Goal: Find specific page/section: Find specific page/section

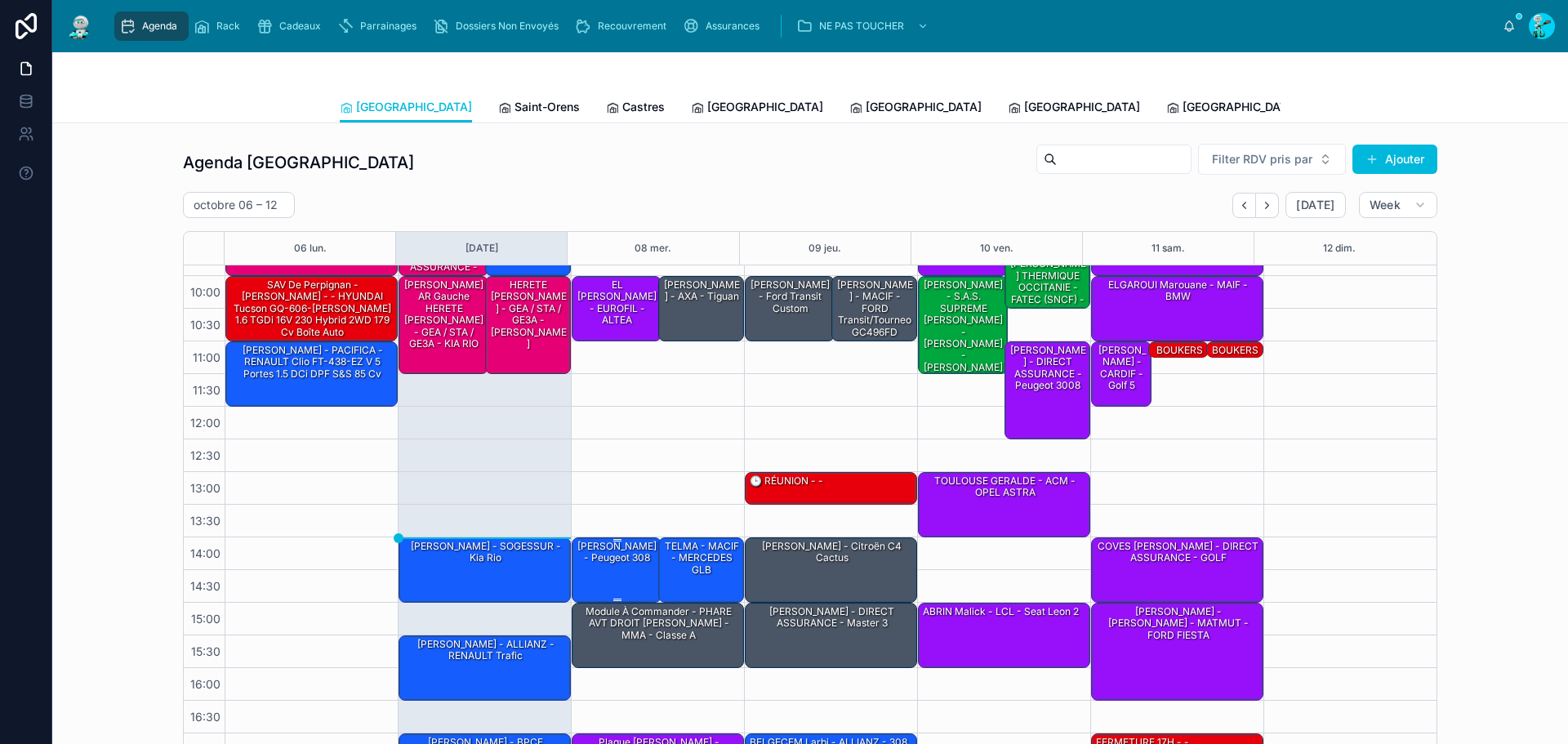
scroll to position [93, 0]
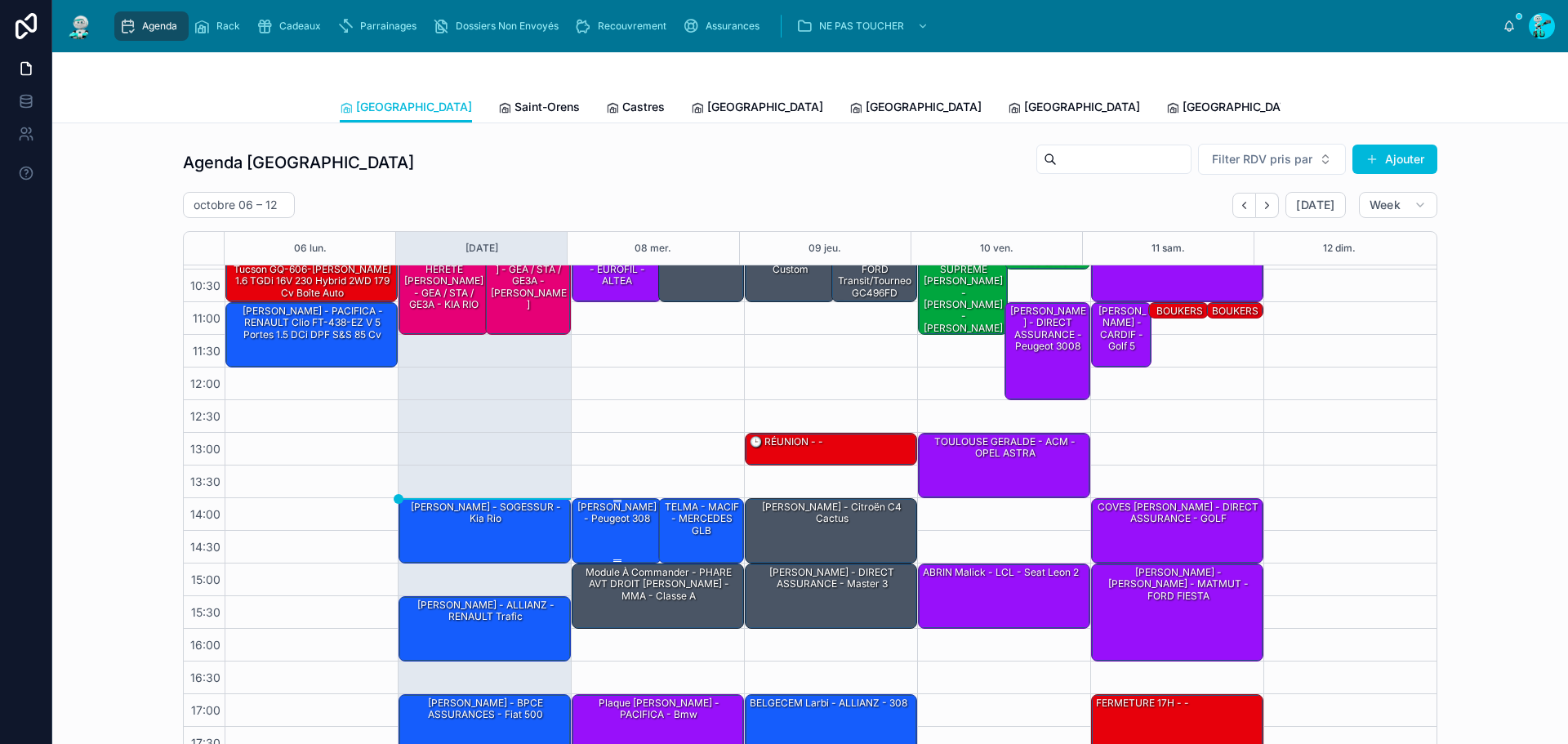
click at [629, 526] on div "[PERSON_NAME] - Peugeot 308" at bounding box center [617, 512] width 85 height 27
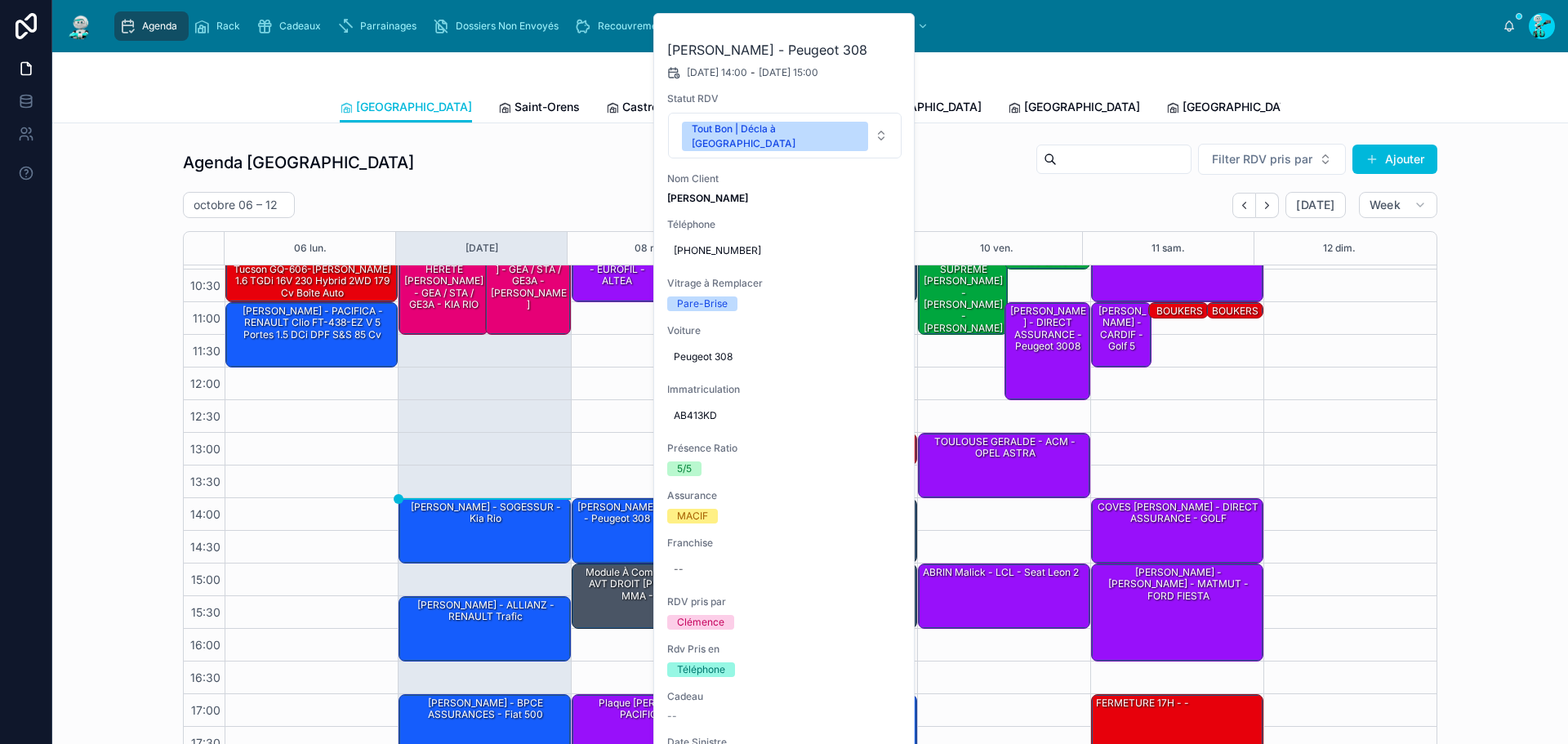
click at [0, 0] on icon at bounding box center [0, 0] width 0 height 0
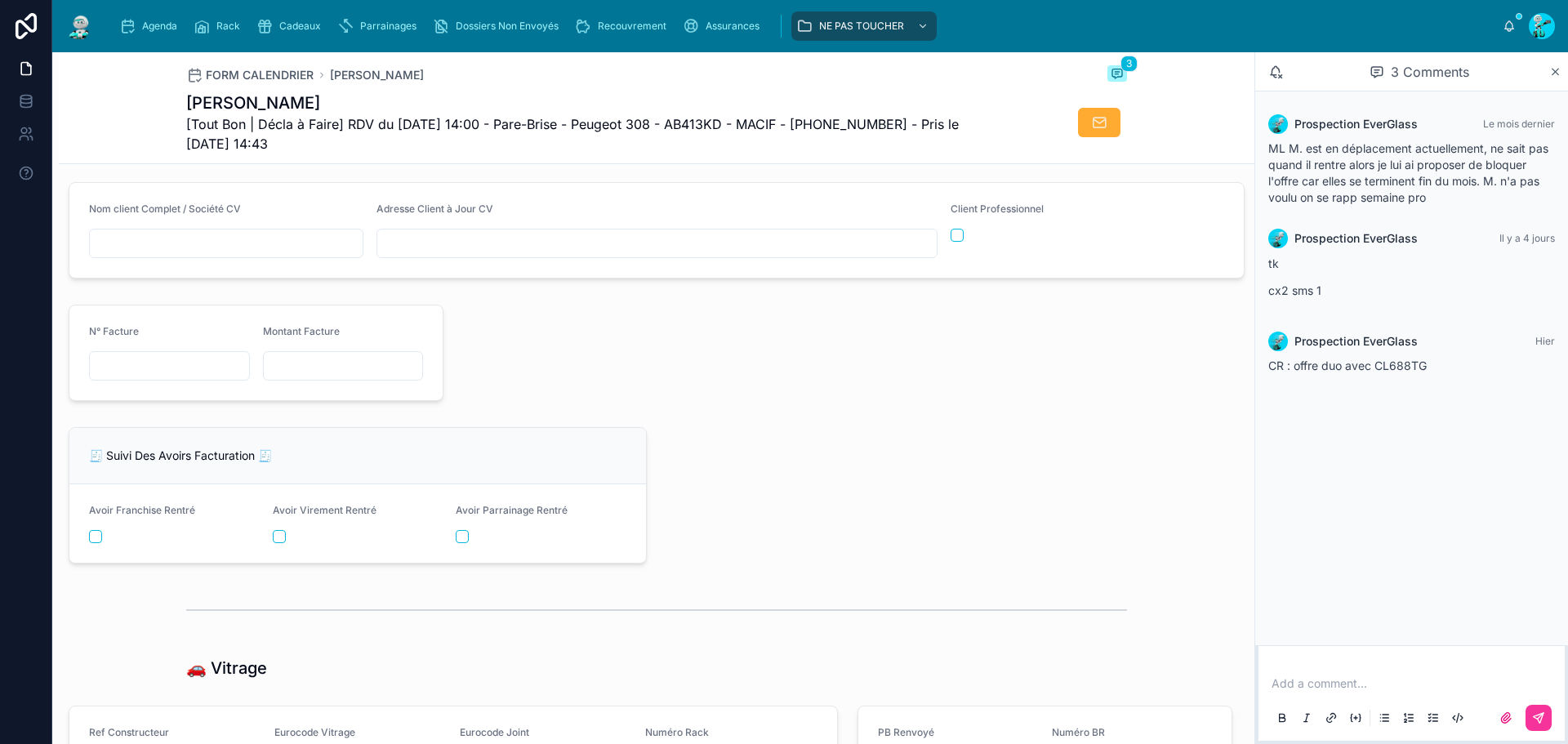
scroll to position [1668, 0]
drag, startPoint x: 570, startPoint y: 131, endPoint x: 676, endPoint y: 145, distance: 106.9
click at [676, 145] on span "[Tout Bon | Décla à Faire] RDV du [DATE] 14:00 - Pare-Brise - Peugeot 308 - AB4…" at bounding box center [595, 134] width 818 height 39
click at [681, 162] on div "FORM CALENDRIER [PERSON_NAME] 3 [PERSON_NAME] [Tout Bon | Décla à Faire] RDV du…" at bounding box center [656, 107] width 941 height 111
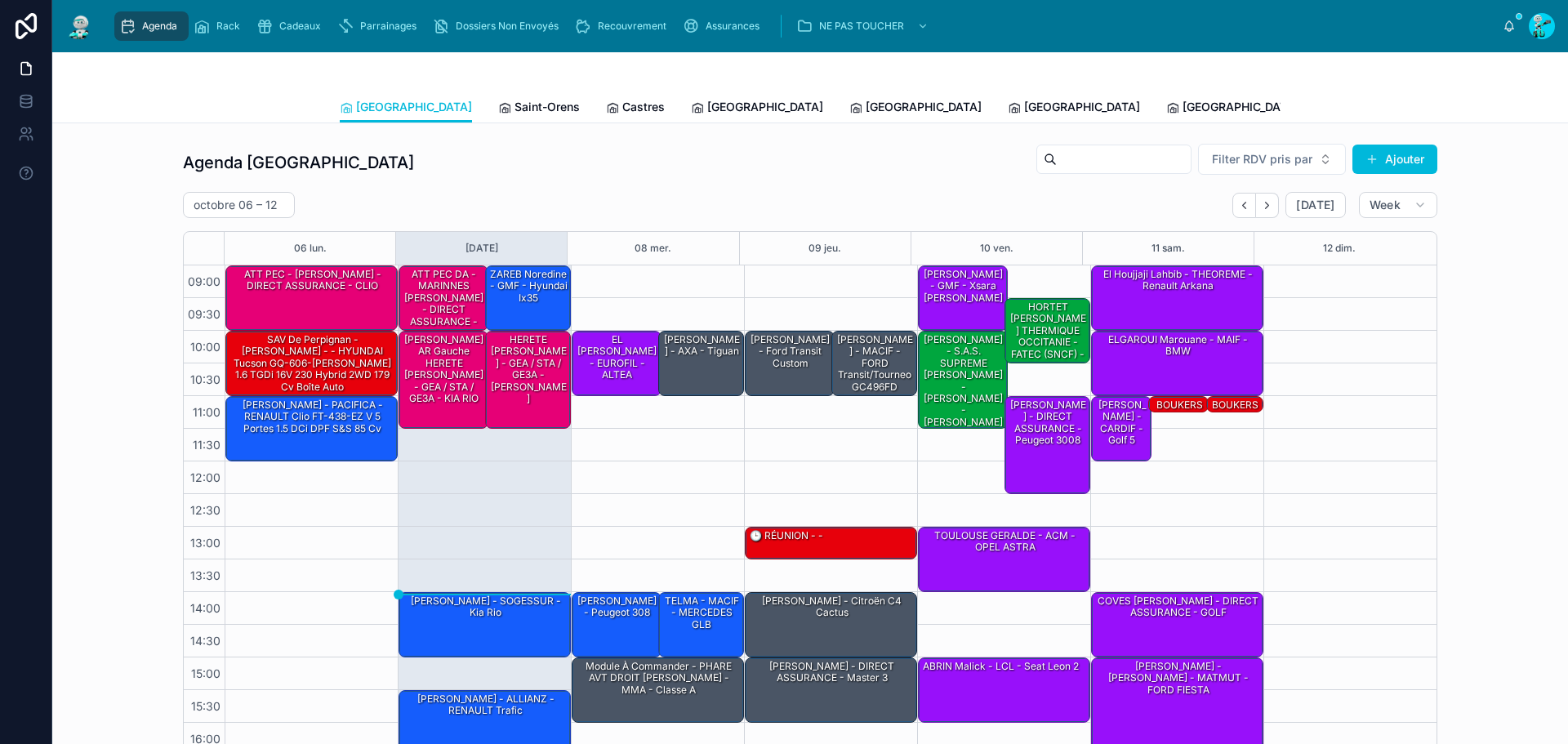
click at [644, 197] on div "octobre 06 – 12 [DATE] Week" at bounding box center [810, 205] width 1254 height 26
click at [514, 111] on span "Saint-Orens" at bounding box center [547, 107] width 65 height 16
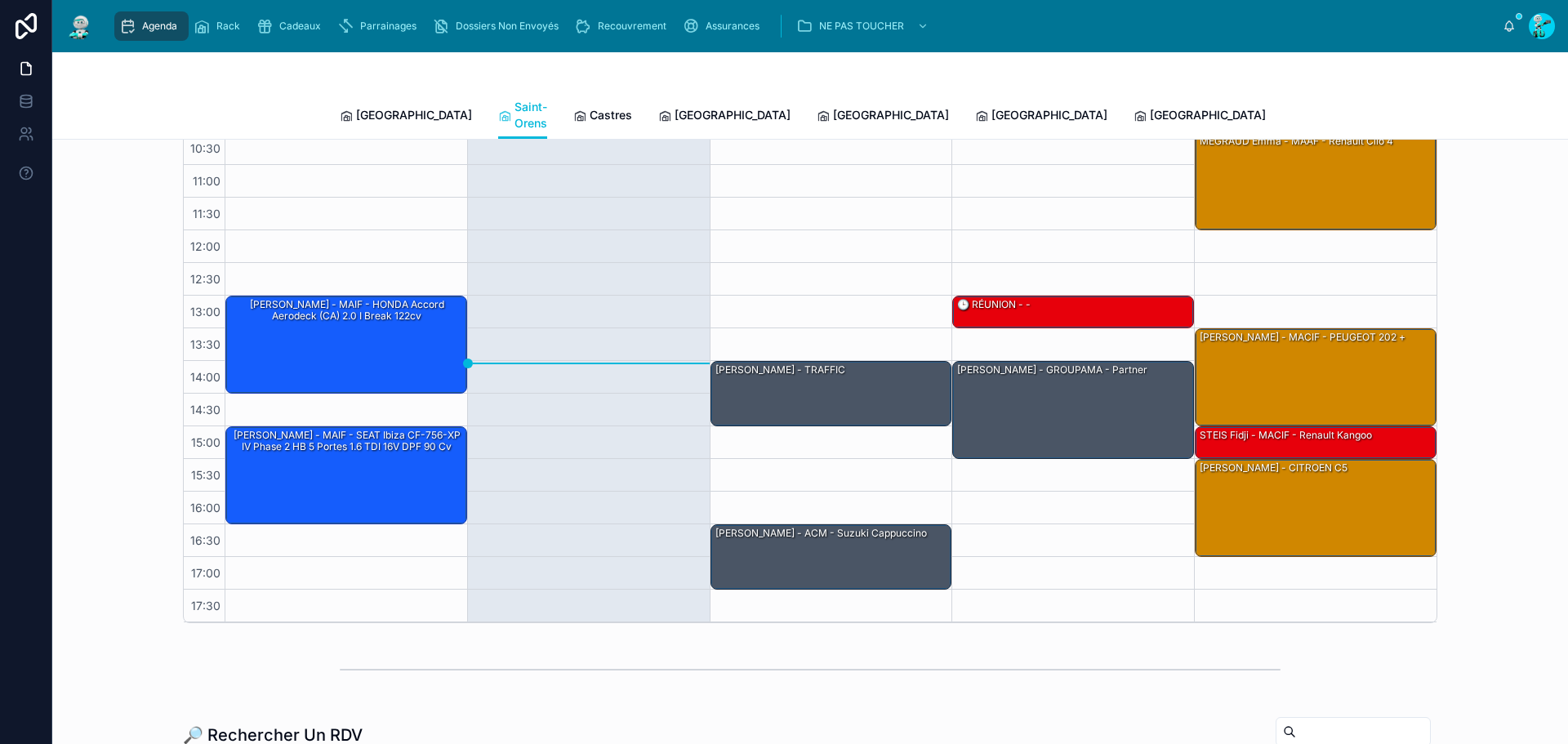
scroll to position [164, 0]
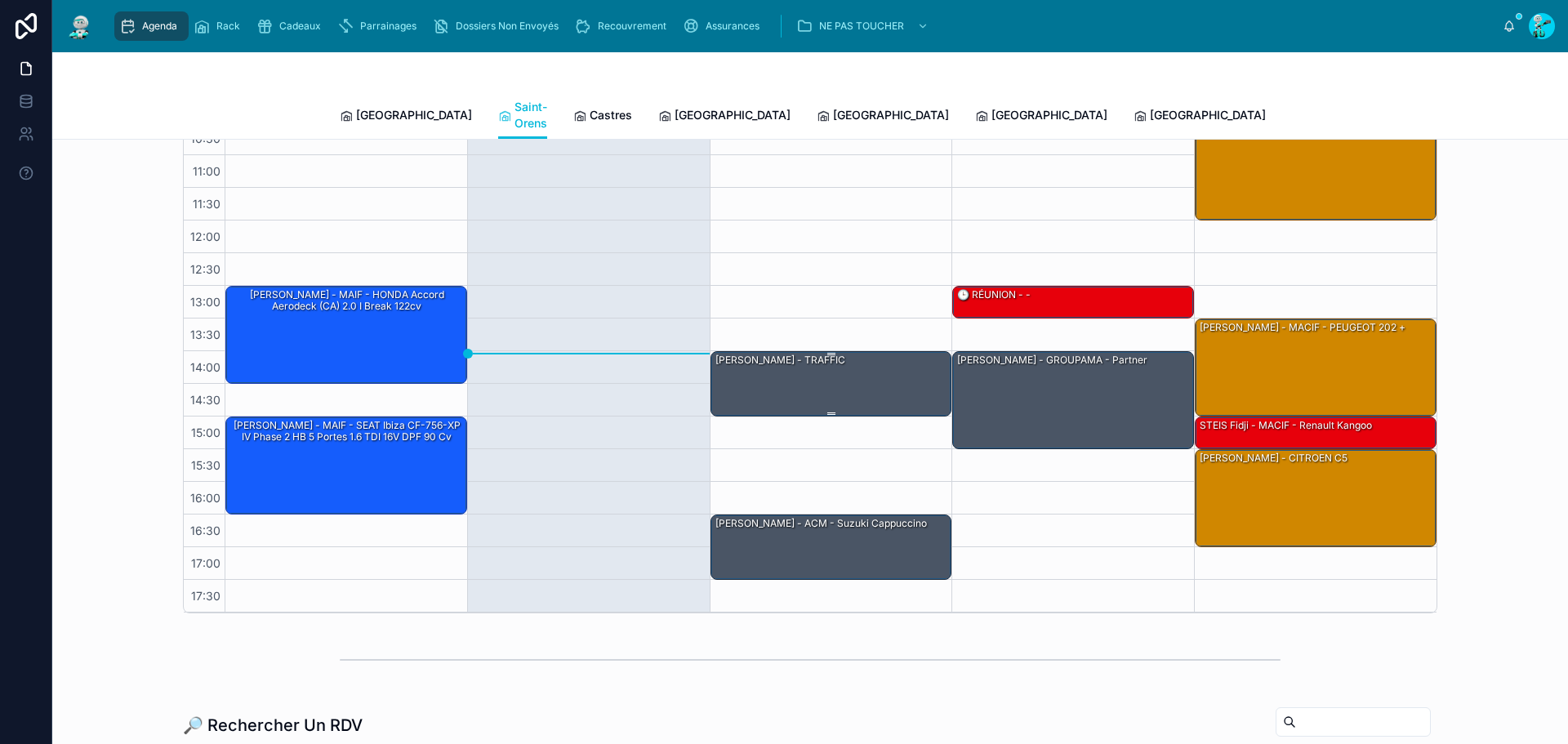
click at [774, 356] on div "[PERSON_NAME] - TRAFFIC" at bounding box center [831, 382] width 237 height 62
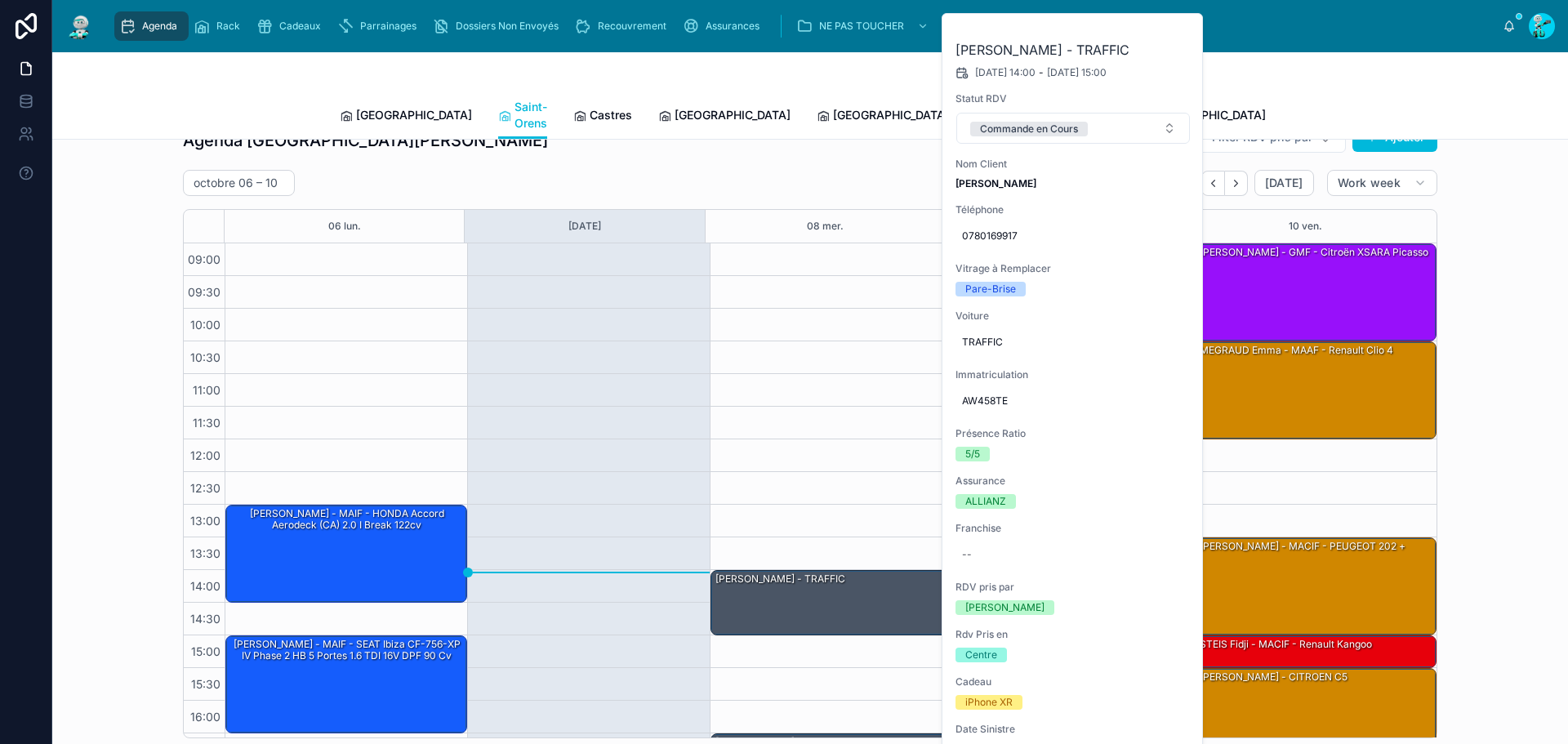
scroll to position [0, 0]
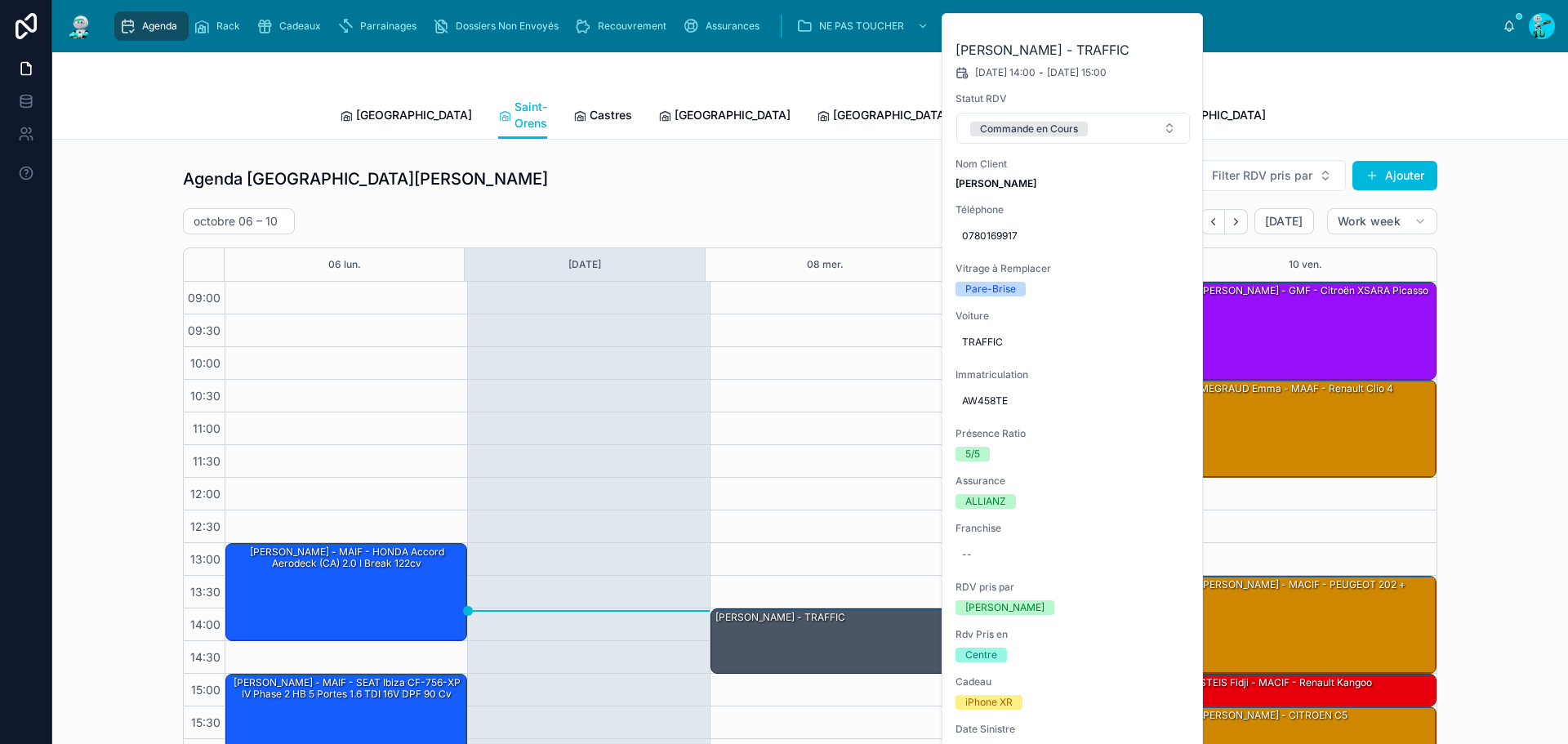
click at [793, 168] on div "Agenda Saint-[PERSON_NAME] Filter RDV pris par [PERSON_NAME]" at bounding box center [810, 179] width 1254 height 39
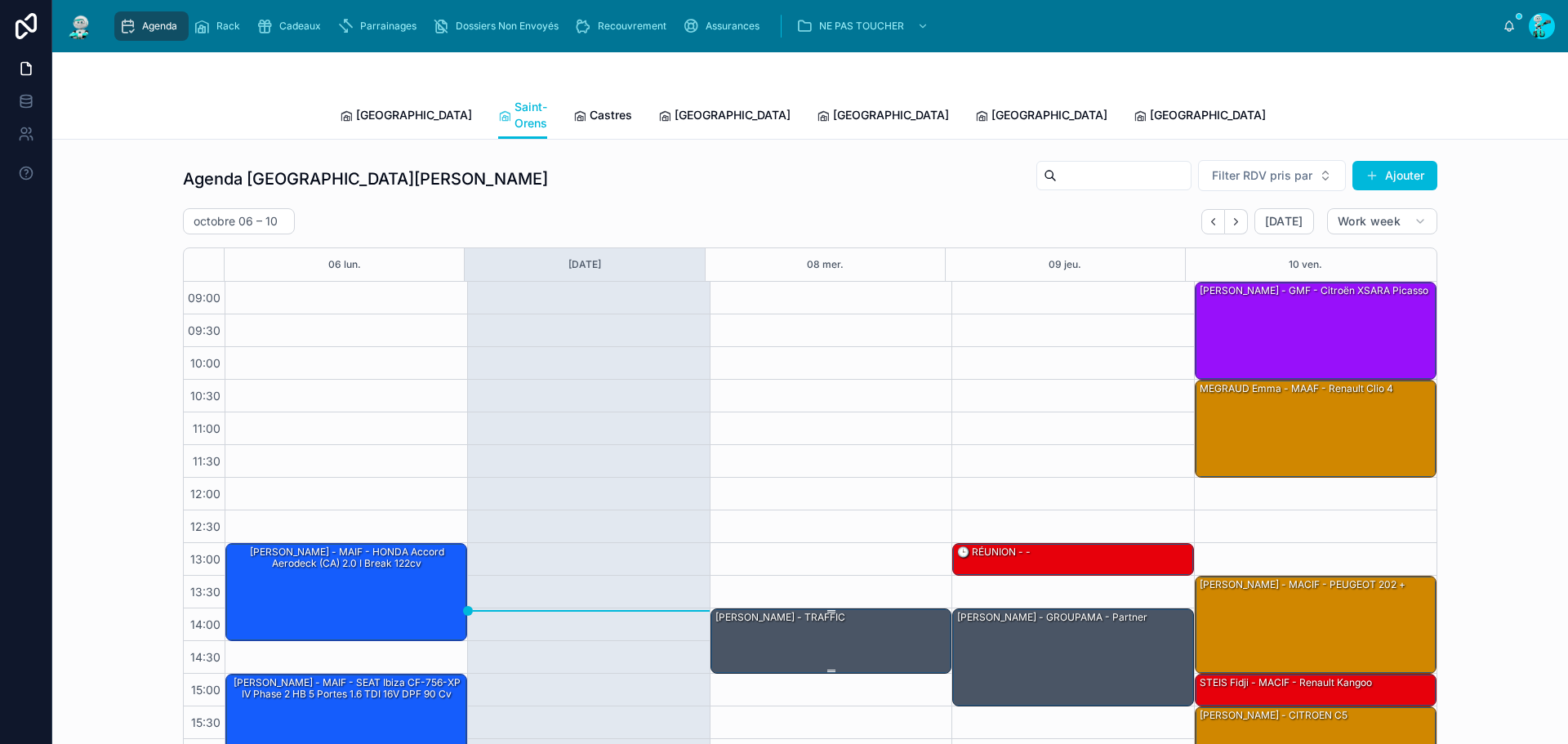
click at [785, 611] on div "[PERSON_NAME] - TRAFFIC" at bounding box center [831, 639] width 237 height 62
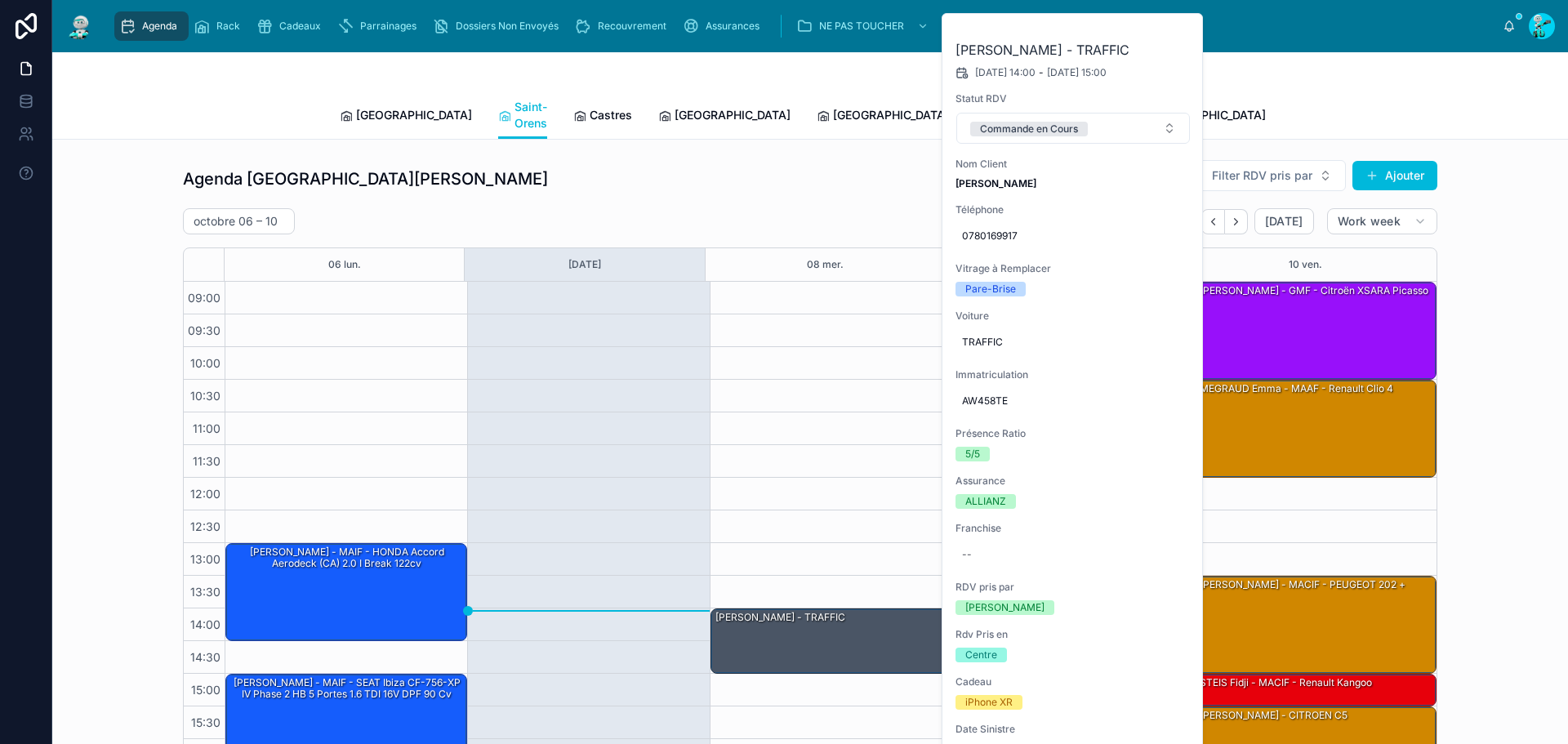
click at [849, 448] on div "14:00 – 15:00 [PERSON_NAME] - TRAFFIC 16:30 – 17:30 [PERSON_NAME] - ACM - suzuk…" at bounding box center [830, 575] width 242 height 588
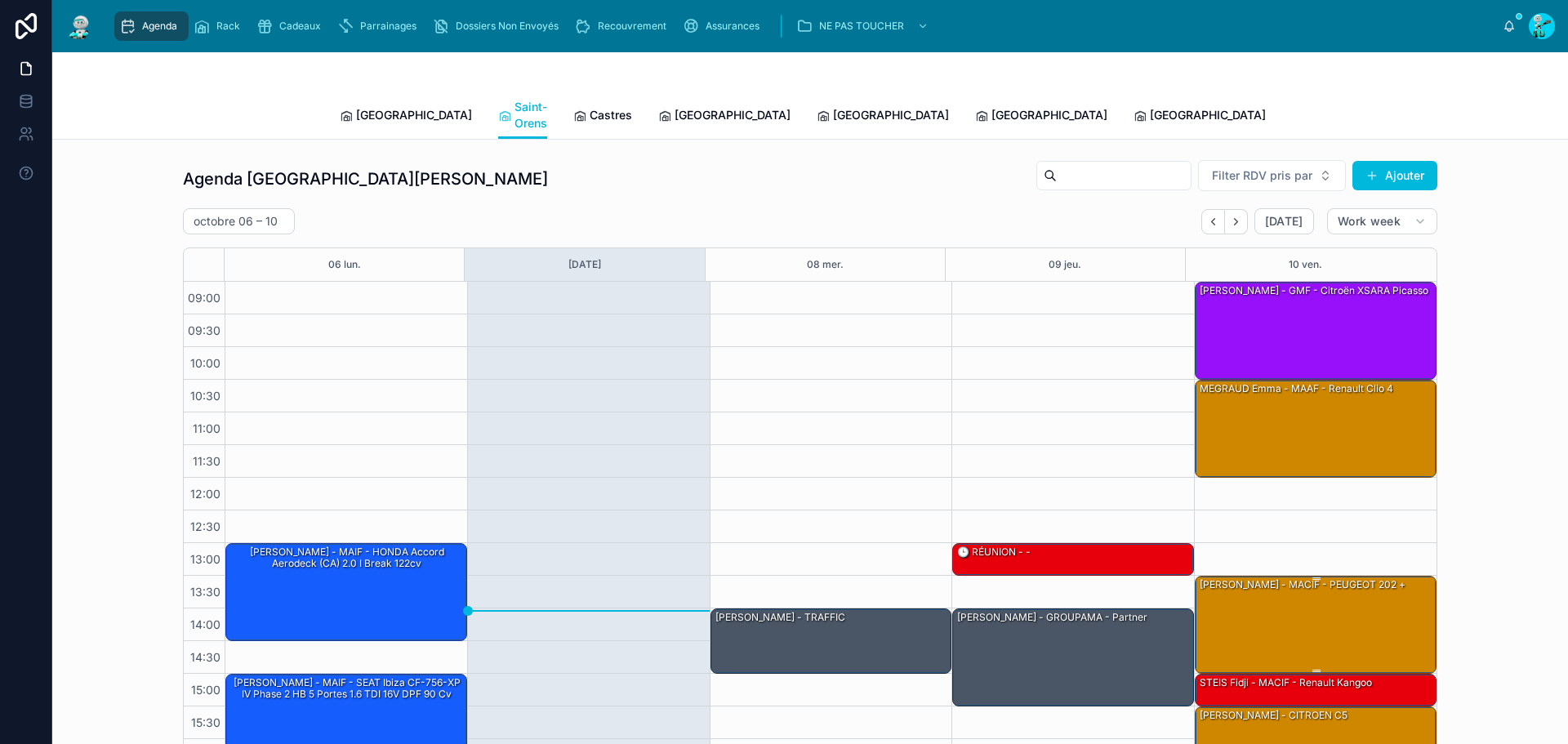
click at [1280, 584] on div "[PERSON_NAME] - MACIF - PEUGEOT 202 +" at bounding box center [1316, 623] width 237 height 94
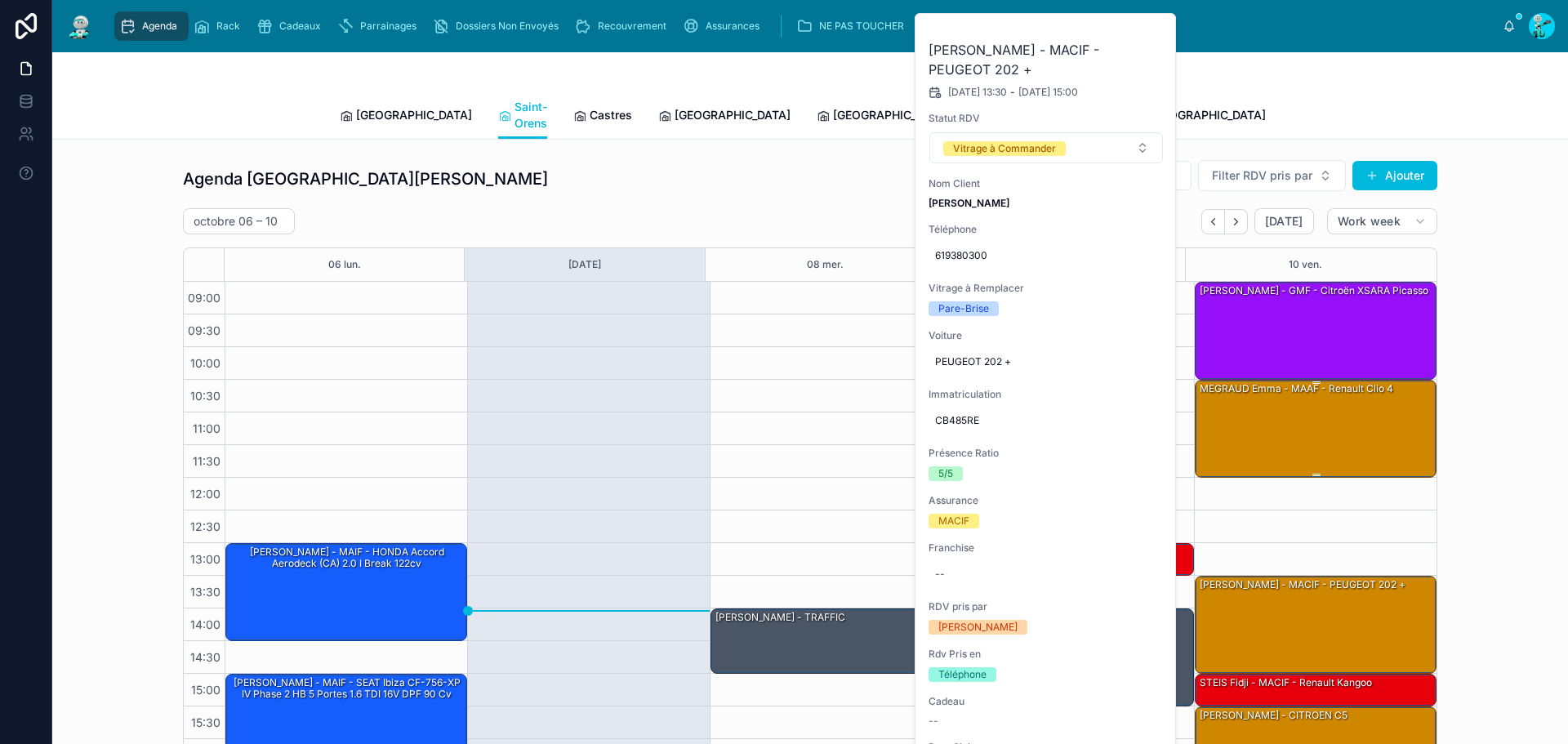
click at [1282, 423] on div "MEGRAUD Emma - MAAF - Renault clio 4" at bounding box center [1316, 427] width 237 height 94
click at [1241, 708] on div "[PERSON_NAME] - CITROEN C5" at bounding box center [1273, 715] width 151 height 15
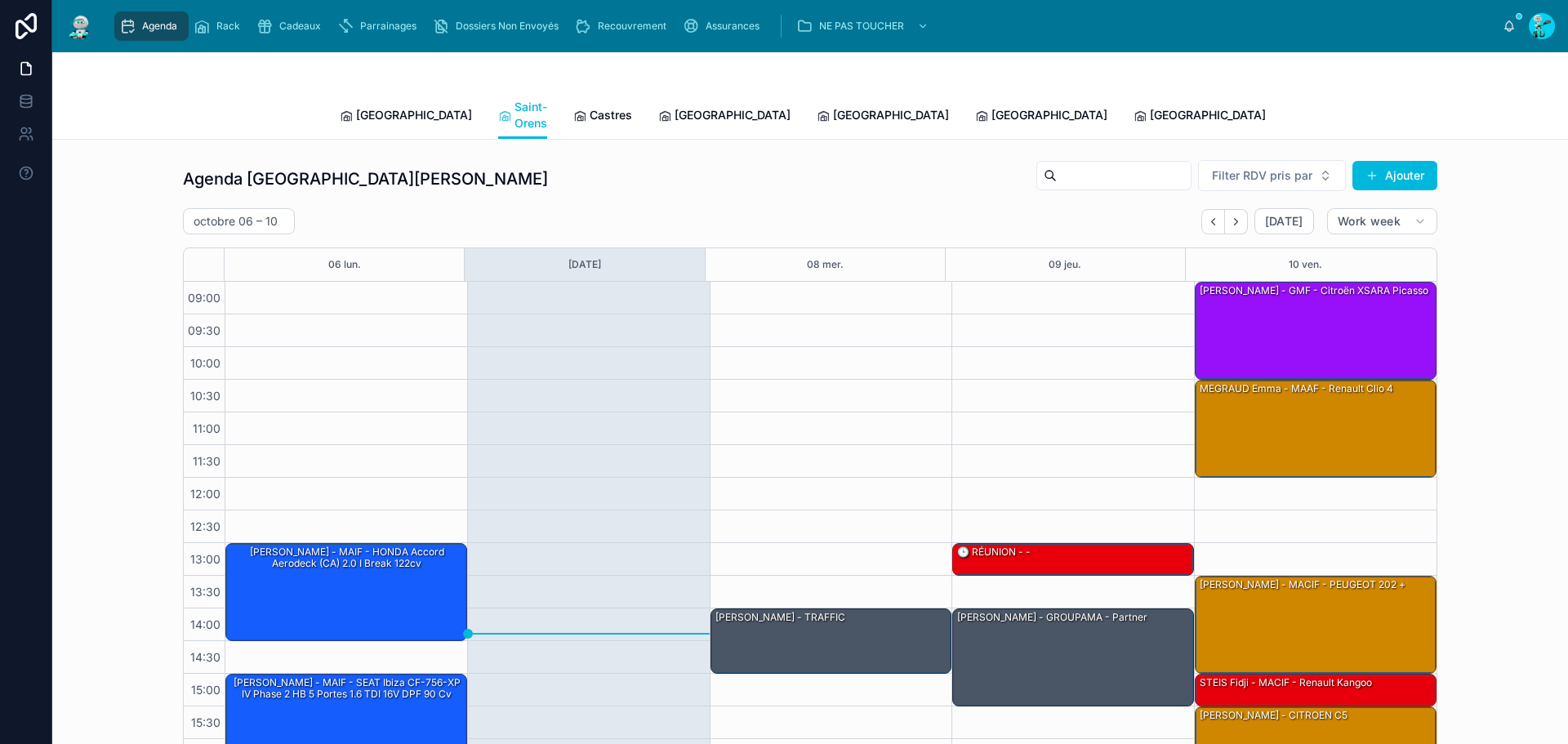
click at [383, 112] on span "[GEOGRAPHIC_DATA]" at bounding box center [414, 114] width 116 height 16
